Goal: Transaction & Acquisition: Download file/media

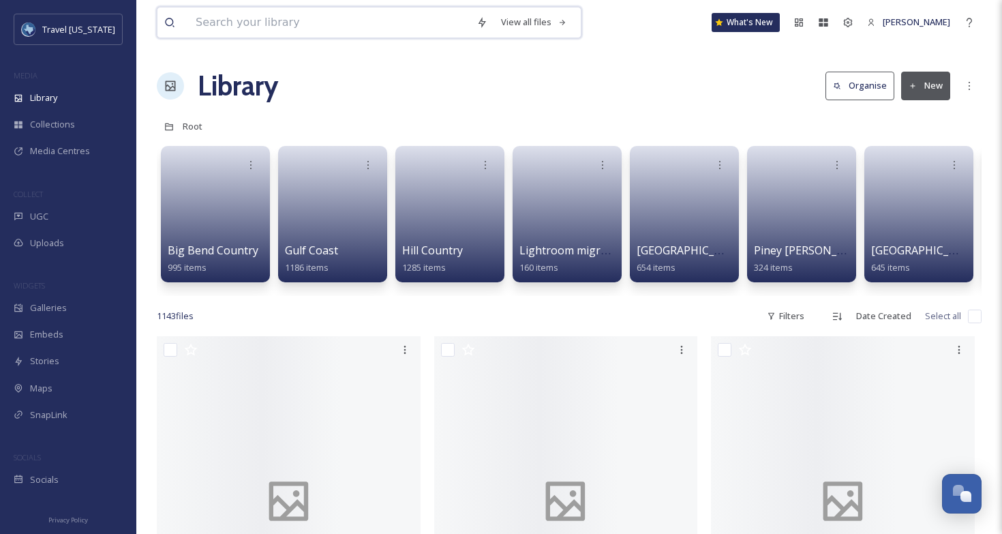
click at [252, 17] on input at bounding box center [329, 22] width 281 height 30
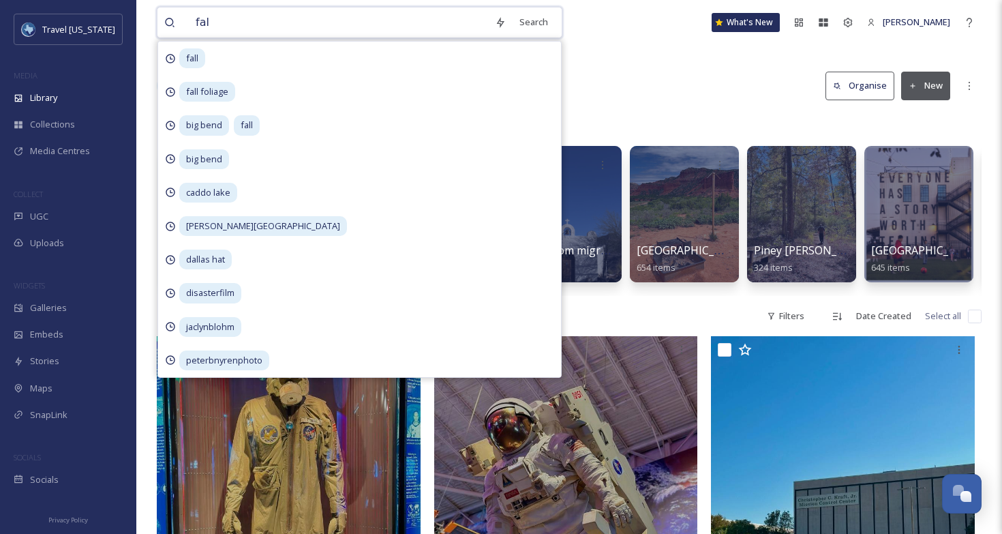
type input "fall"
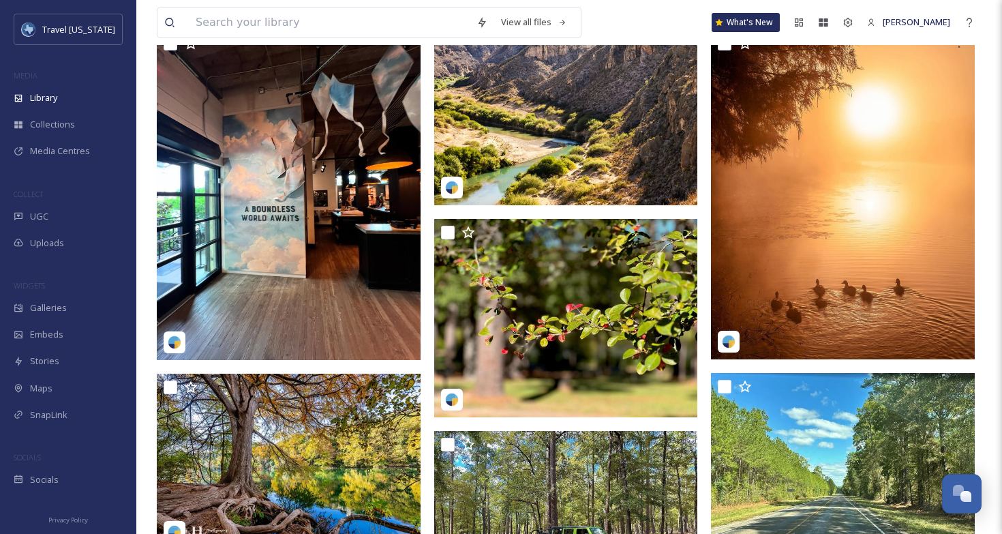
scroll to position [3570, 0]
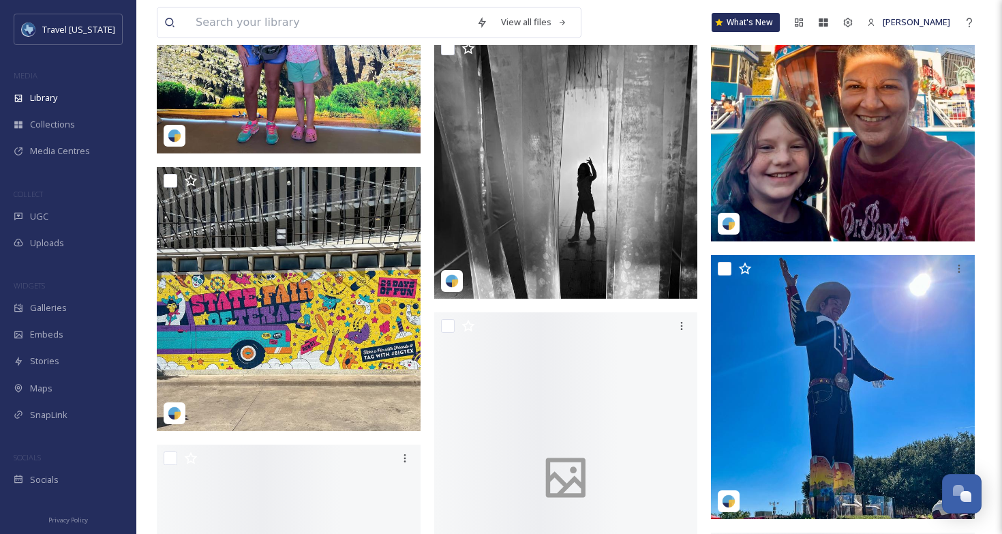
scroll to position [6169, 0]
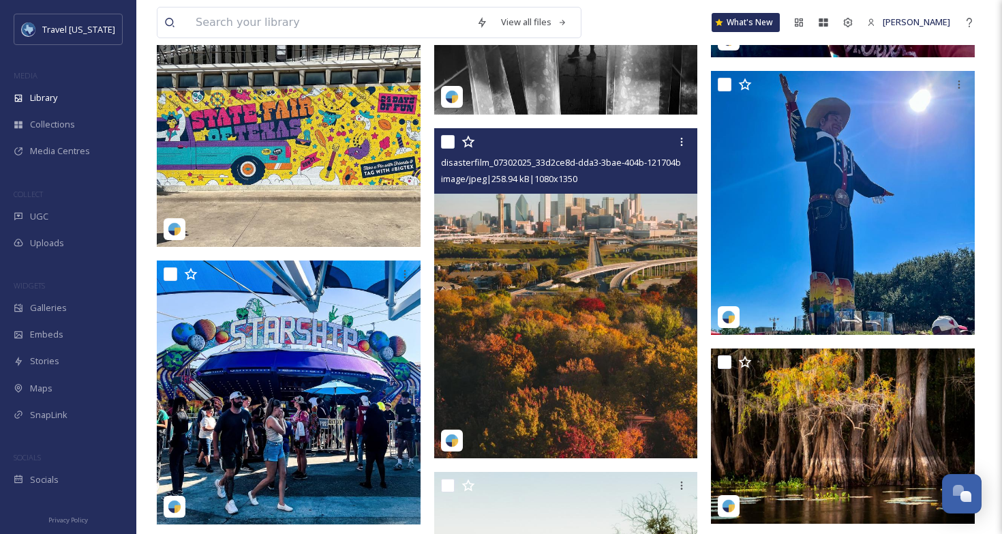
click at [541, 287] on img at bounding box center [566, 293] width 264 height 330
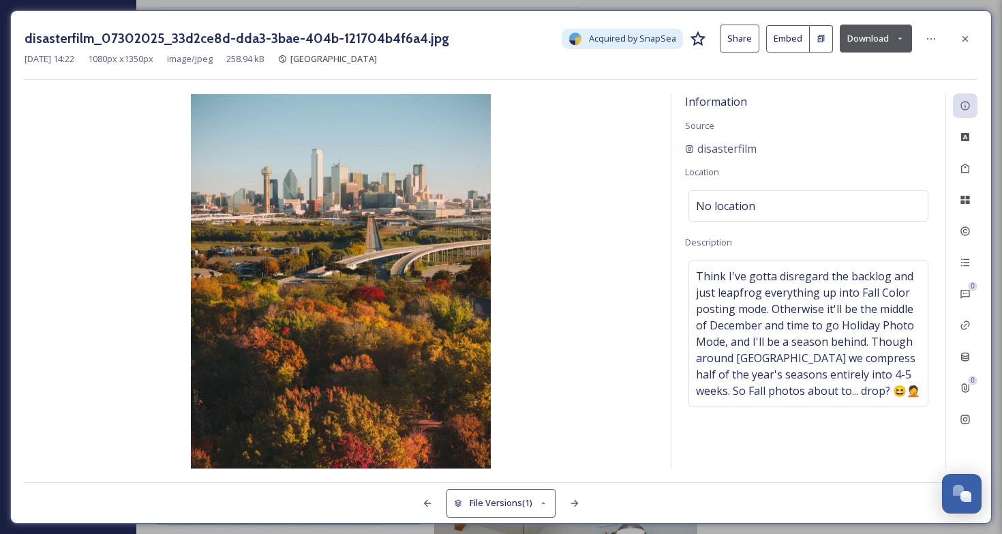
click at [871, 18] on div "disasterfilm_07302025_33d2ce8d-dda3-3bae-404b-121704b4f6a4.jpg Acquired by Snap…" at bounding box center [500, 266] width 981 height 513
click at [867, 33] on button "Download" at bounding box center [875, 39] width 72 height 28
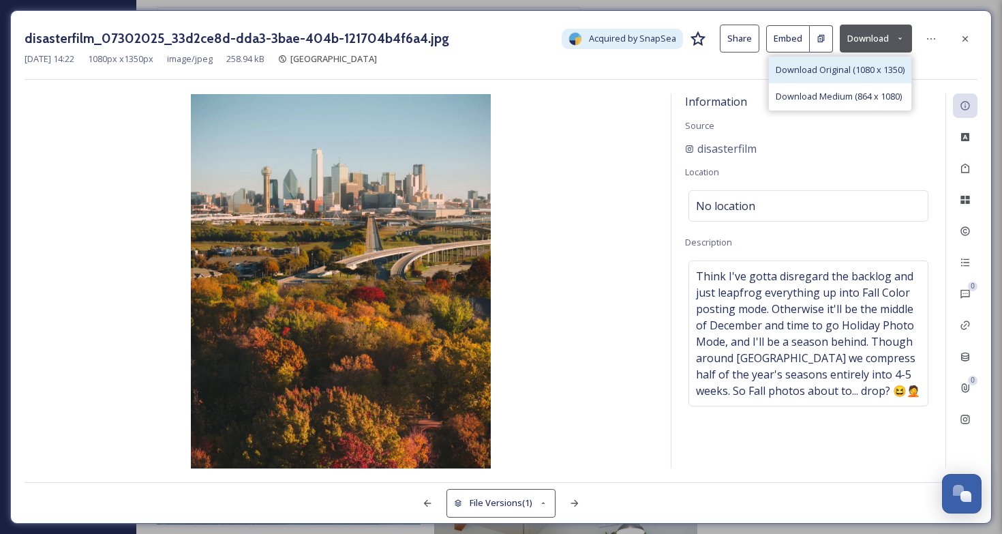
click at [846, 63] on span "Download Original (1080 x 1350)" at bounding box center [839, 69] width 129 height 13
